Goal: Browse casually: Explore the website without a specific task or goal

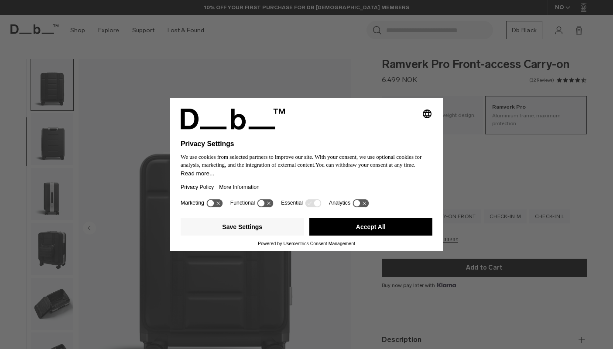
click at [379, 230] on button "Accept All" at bounding box center [370, 226] width 123 height 17
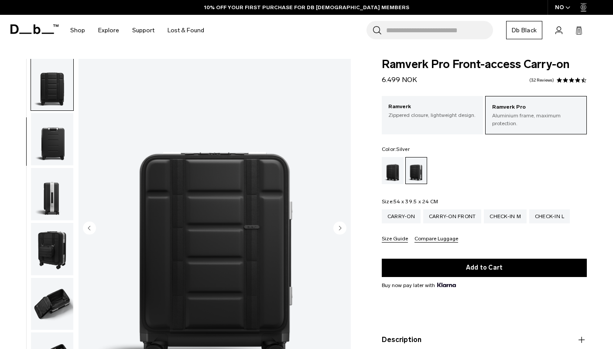
click at [53, 195] on img "button" at bounding box center [52, 194] width 42 height 52
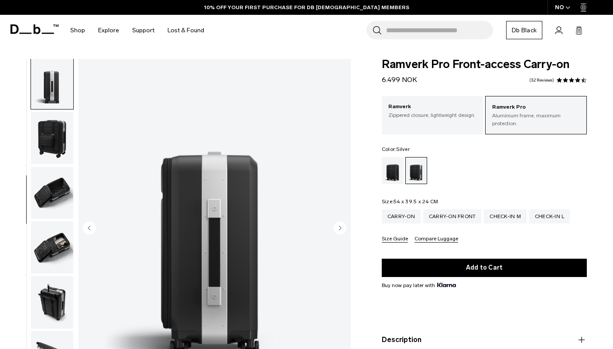
click at [53, 195] on img "button" at bounding box center [52, 193] width 42 height 52
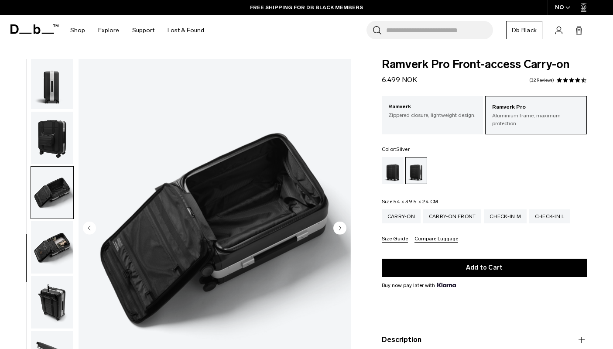
scroll to position [269, 0]
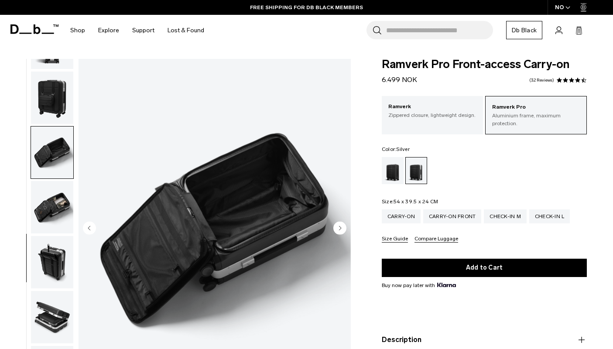
click at [54, 203] on img "button" at bounding box center [52, 207] width 42 height 52
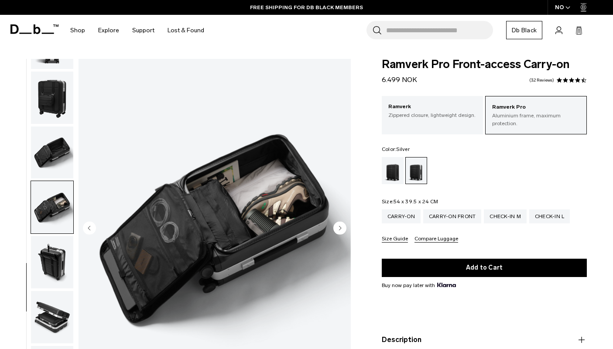
click at [47, 261] on img "button" at bounding box center [52, 262] width 42 height 52
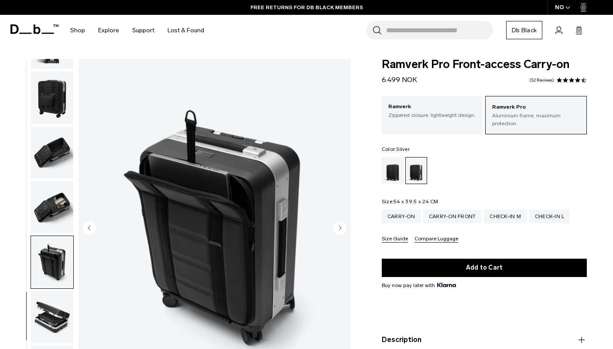
click at [54, 311] on img "button" at bounding box center [52, 317] width 42 height 52
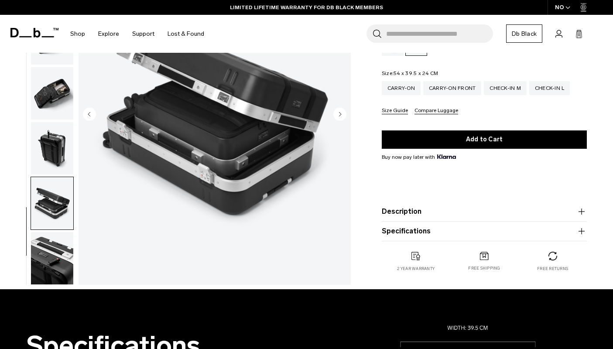
scroll to position [137, 0]
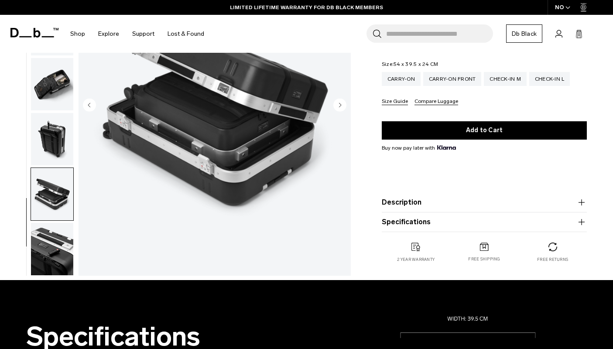
click at [56, 251] on img "button" at bounding box center [52, 249] width 42 height 52
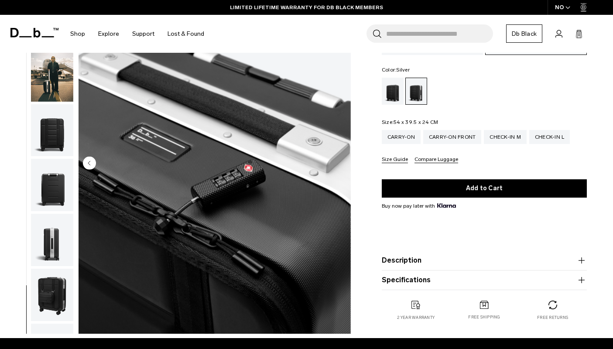
scroll to position [47, 0]
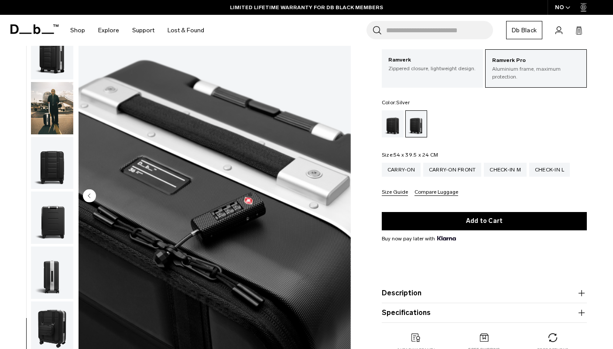
click at [56, 169] on img "button" at bounding box center [52, 163] width 42 height 52
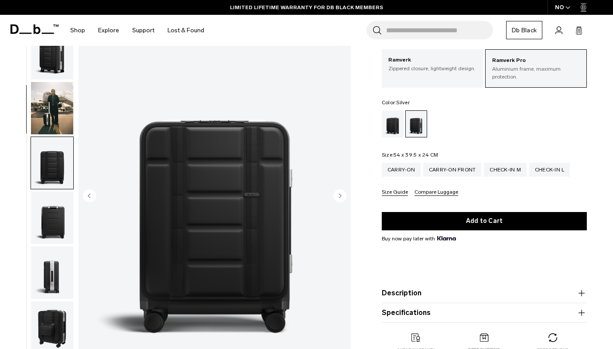
scroll to position [111, 0]
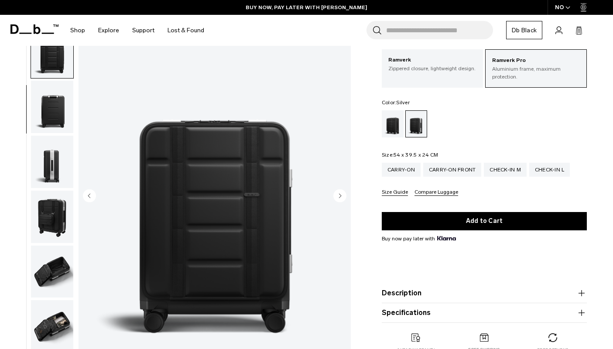
click at [54, 161] on img "button" at bounding box center [52, 162] width 42 height 52
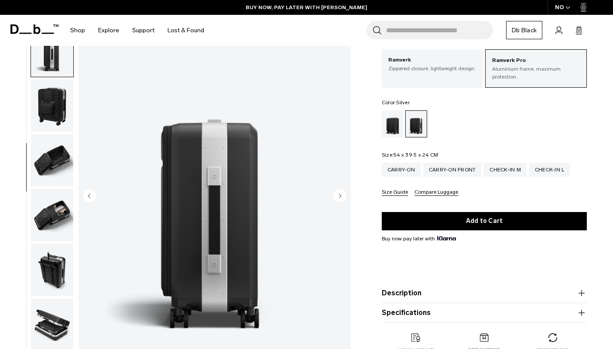
click at [52, 174] on img "button" at bounding box center [52, 160] width 42 height 52
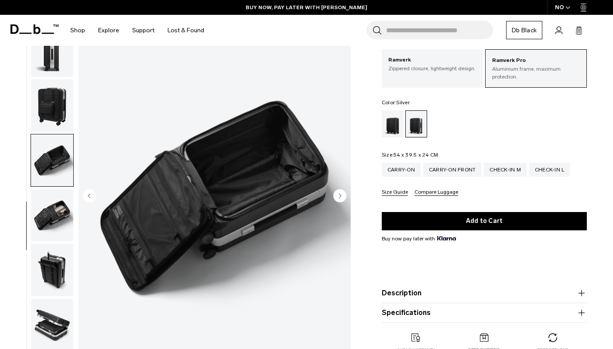
scroll to position [269, 0]
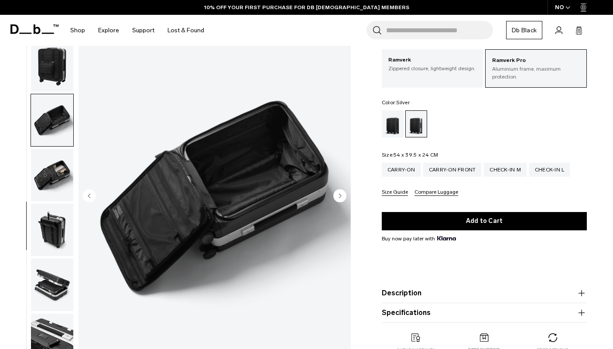
click at [58, 221] on img "button" at bounding box center [52, 230] width 42 height 52
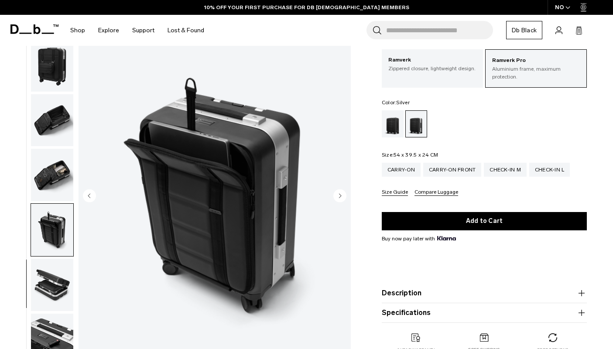
click at [57, 287] on img "button" at bounding box center [52, 285] width 42 height 52
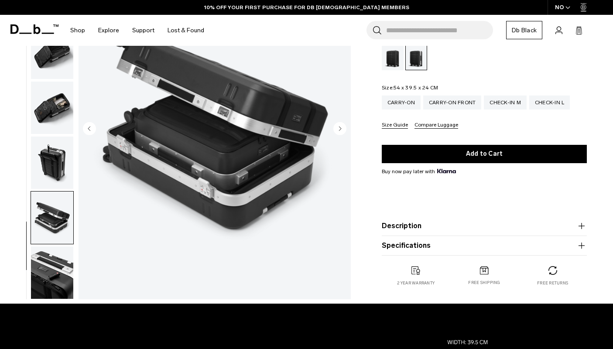
scroll to position [124, 0]
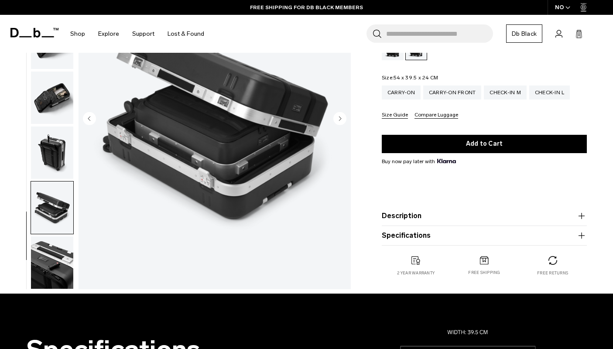
click at [59, 257] on img "button" at bounding box center [52, 262] width 42 height 52
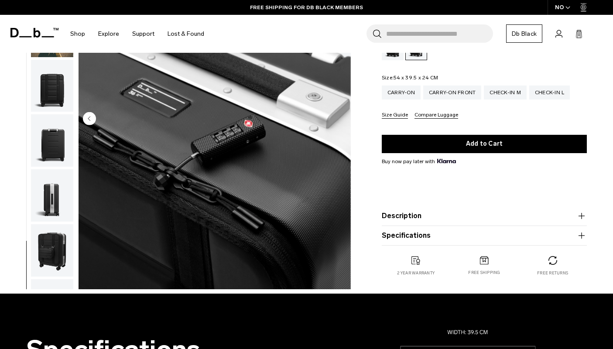
scroll to position [0, 0]
click at [58, 91] on img "button" at bounding box center [52, 85] width 42 height 52
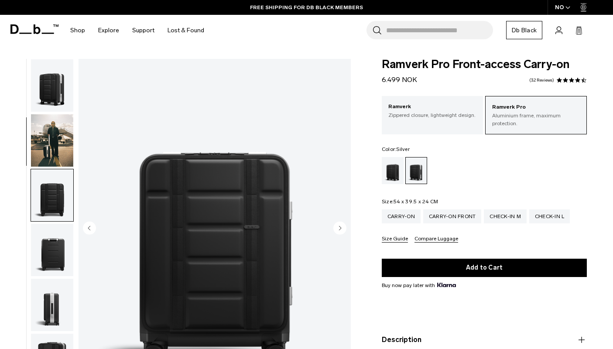
click at [55, 86] on img "button" at bounding box center [52, 85] width 42 height 52
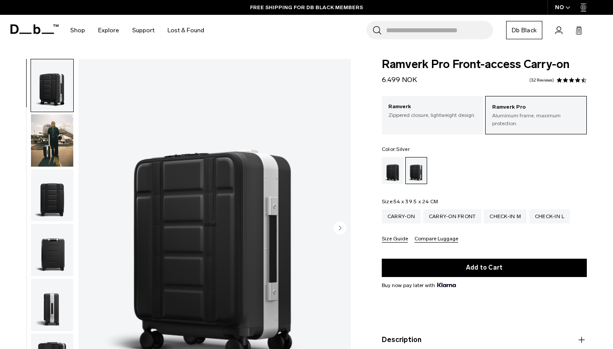
click at [56, 130] on img "button" at bounding box center [52, 140] width 42 height 52
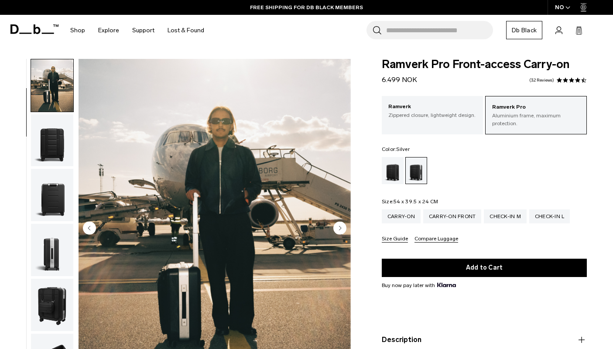
scroll to position [55, 0]
